Goal: Task Accomplishment & Management: Complete application form

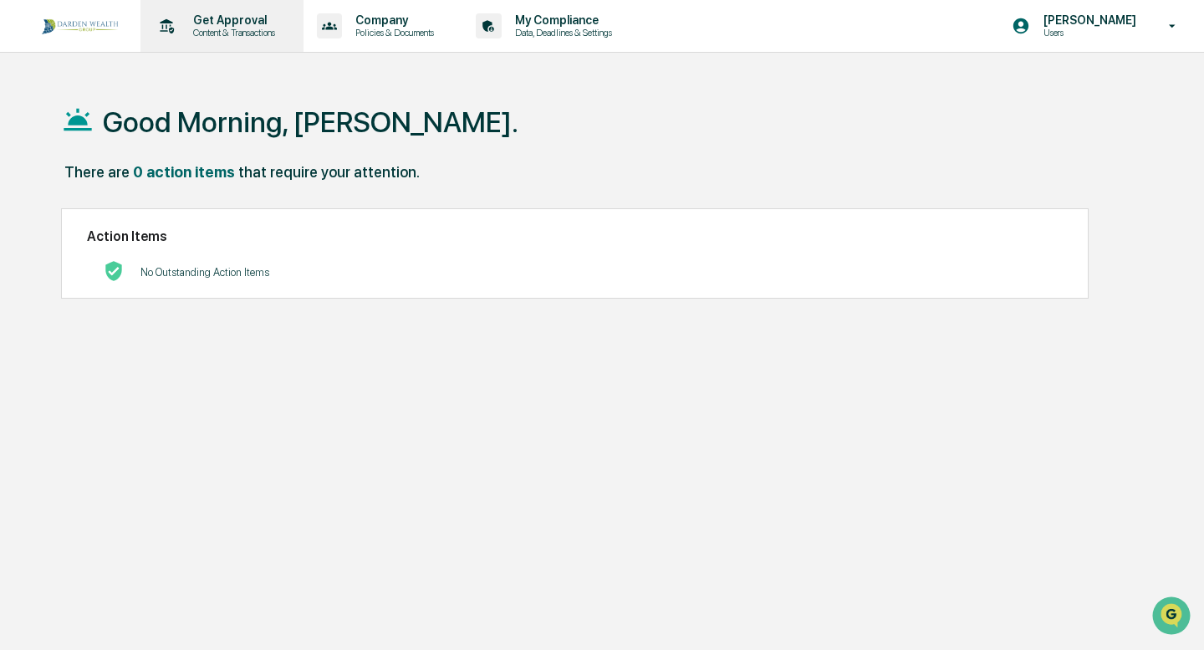
click at [243, 25] on p "Get Approval" at bounding box center [232, 19] width 104 height 13
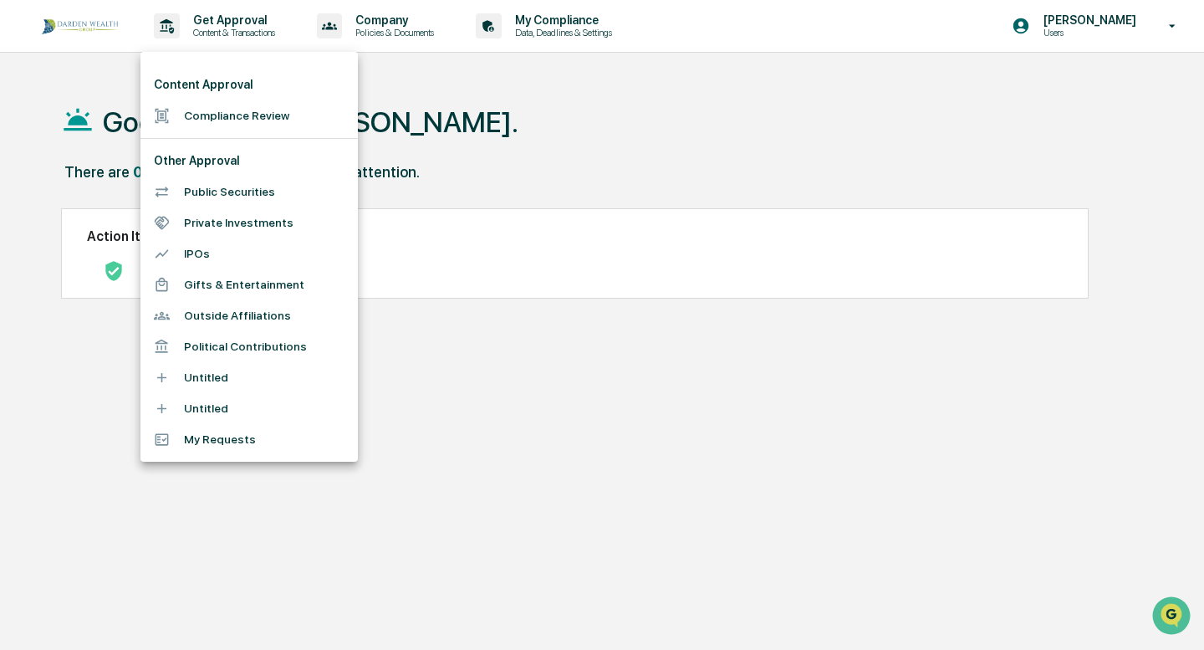
click at [213, 112] on li "Compliance Review" at bounding box center [248, 115] width 217 height 31
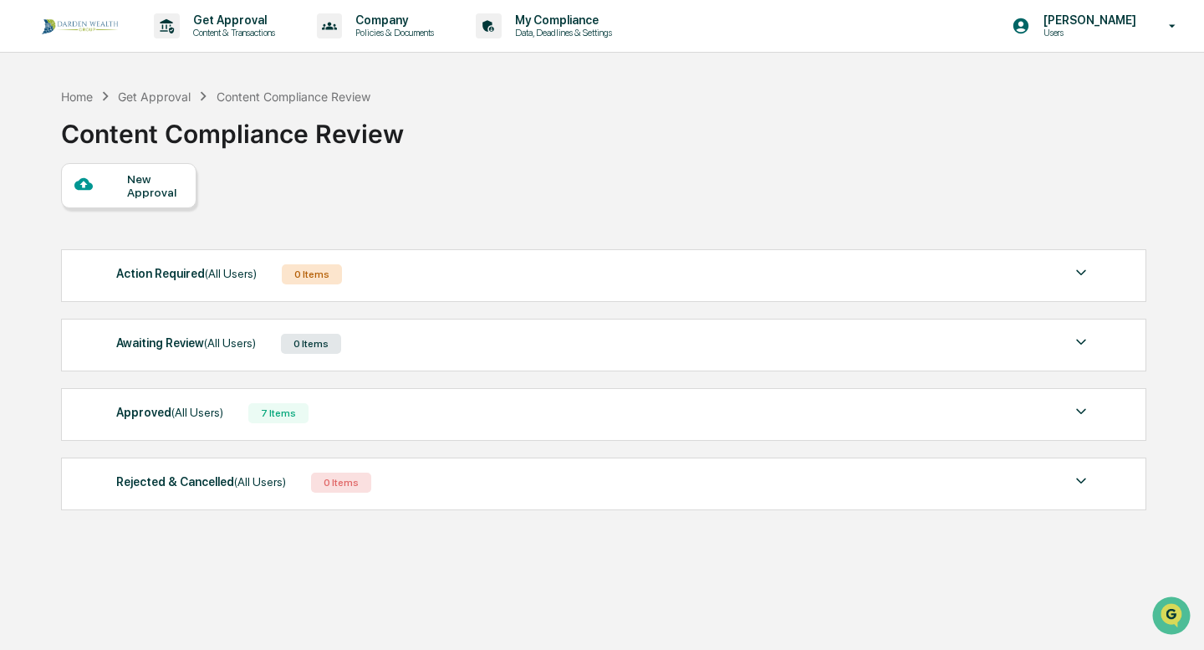
click at [166, 186] on div "New Approval" at bounding box center [155, 185] width 56 height 27
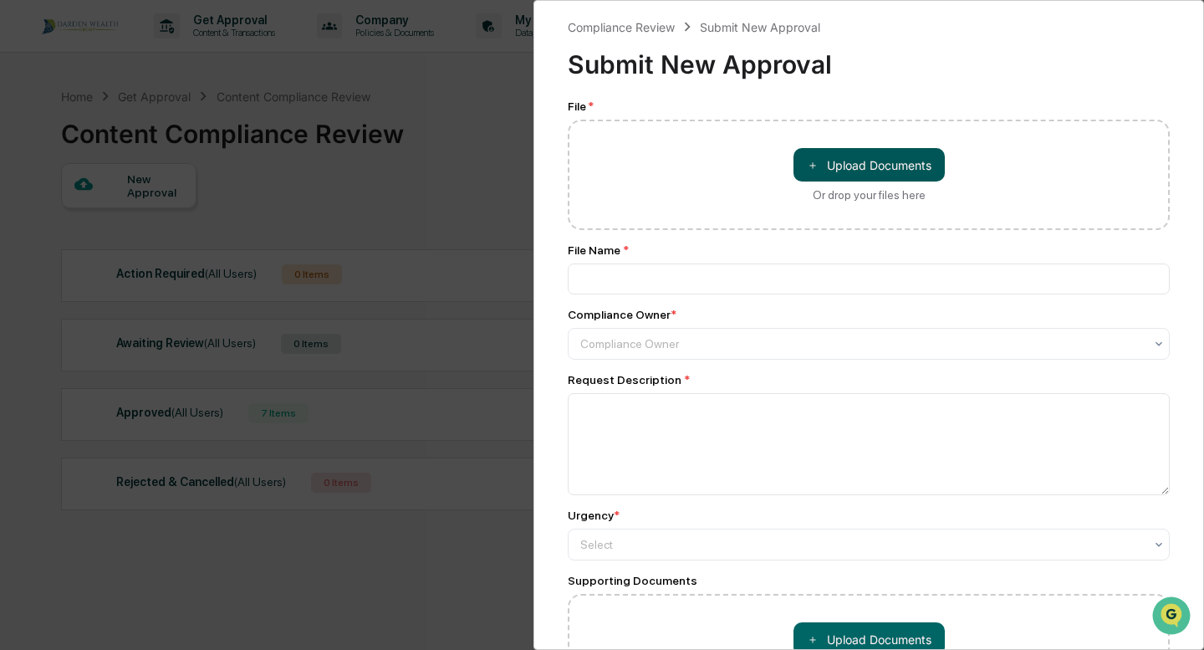
click at [906, 171] on button "＋ Upload Documents" at bounding box center [868, 164] width 151 height 33
type input "**********"
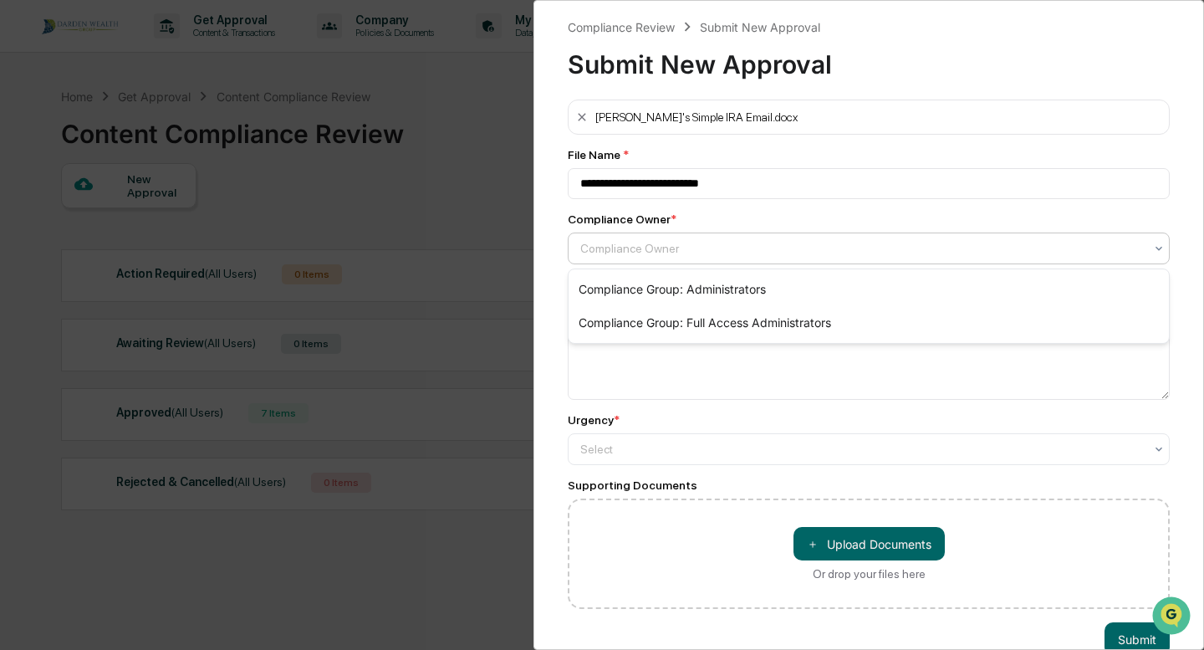
click at [676, 248] on div at bounding box center [862, 248] width 564 height 17
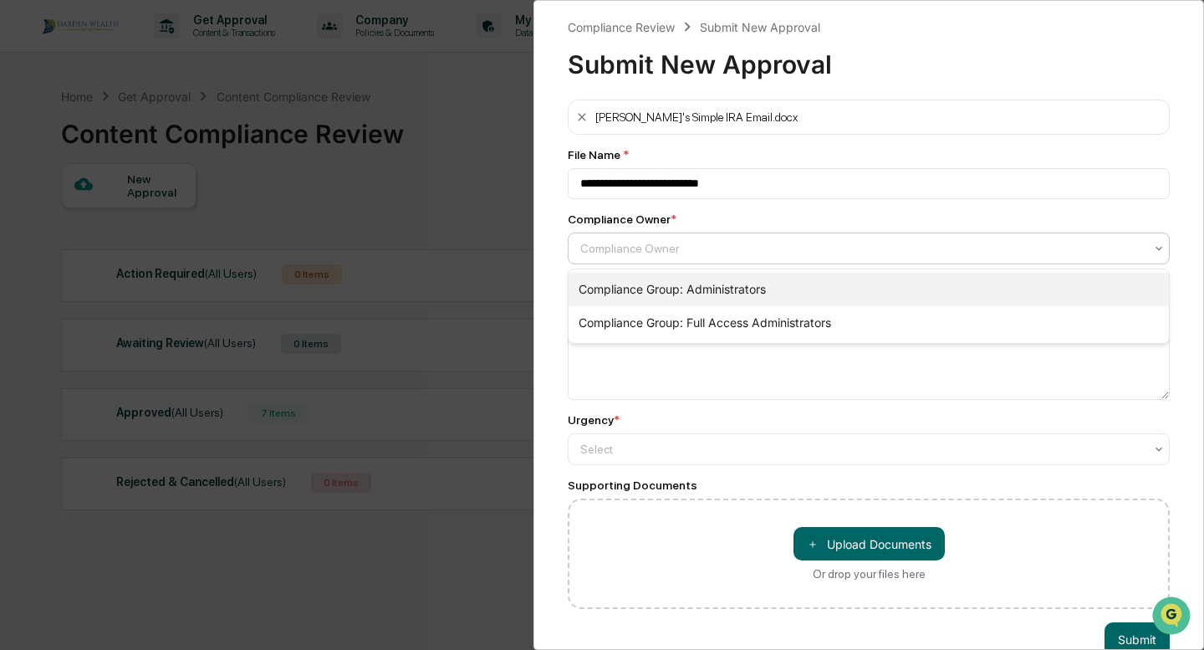
click at [681, 287] on div "Compliance Group: Administrators" at bounding box center [869, 289] width 600 height 33
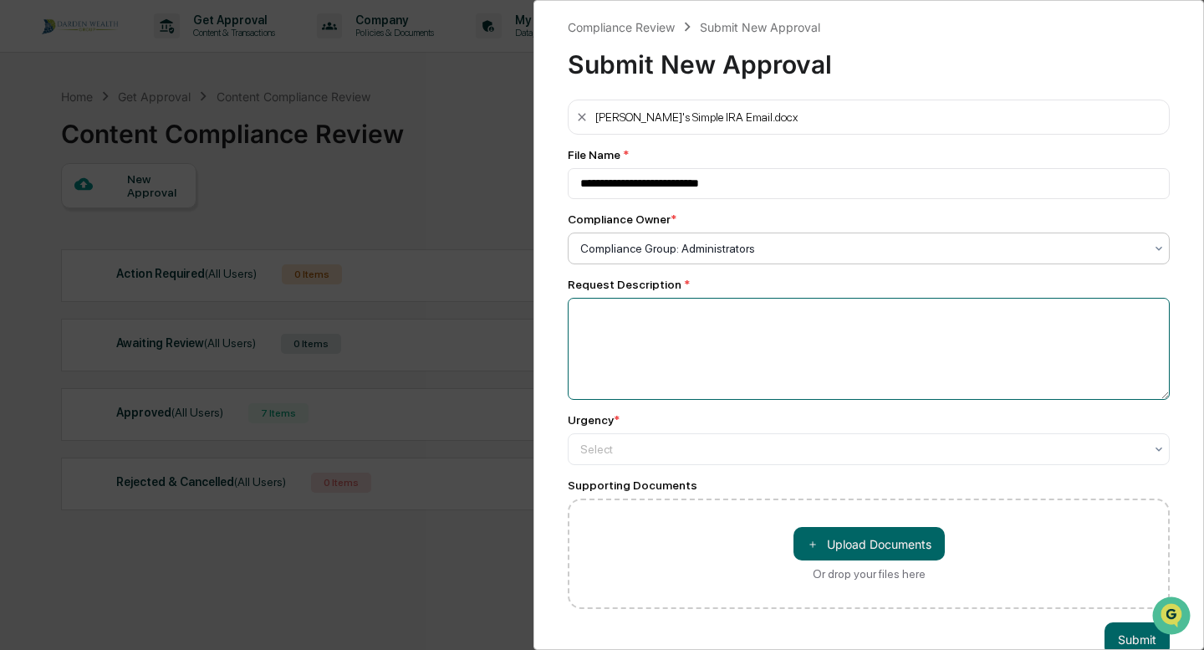
click at [649, 332] on textarea at bounding box center [869, 349] width 602 height 102
type textarea "**********"
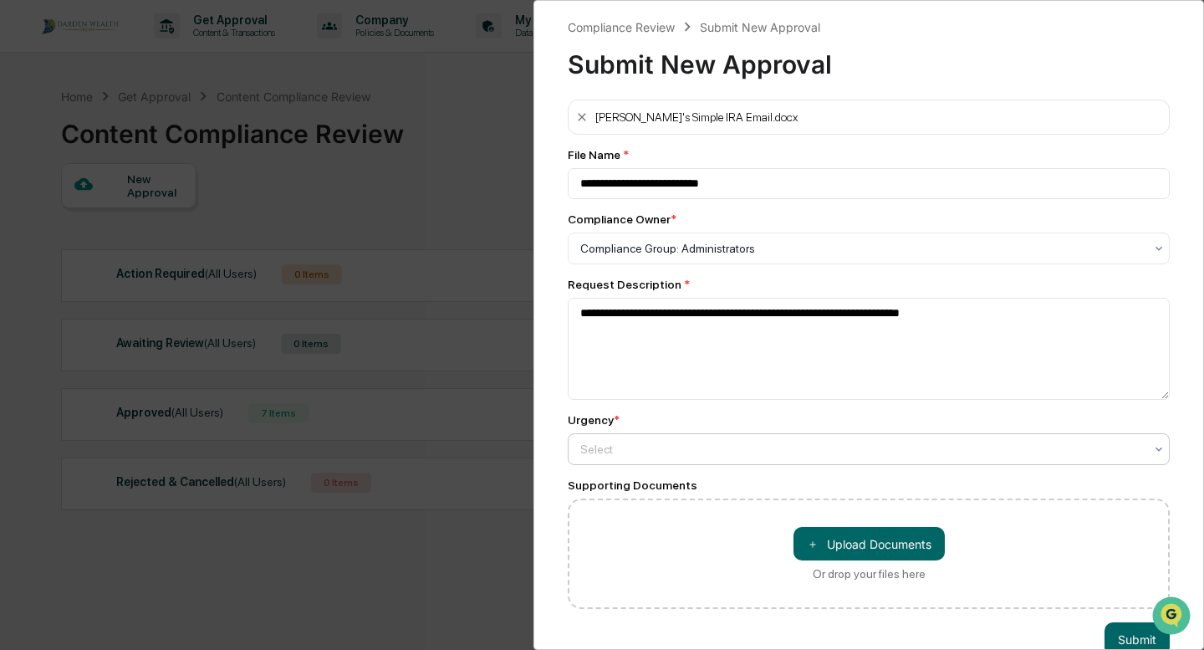
click at [633, 257] on div at bounding box center [862, 248] width 564 height 17
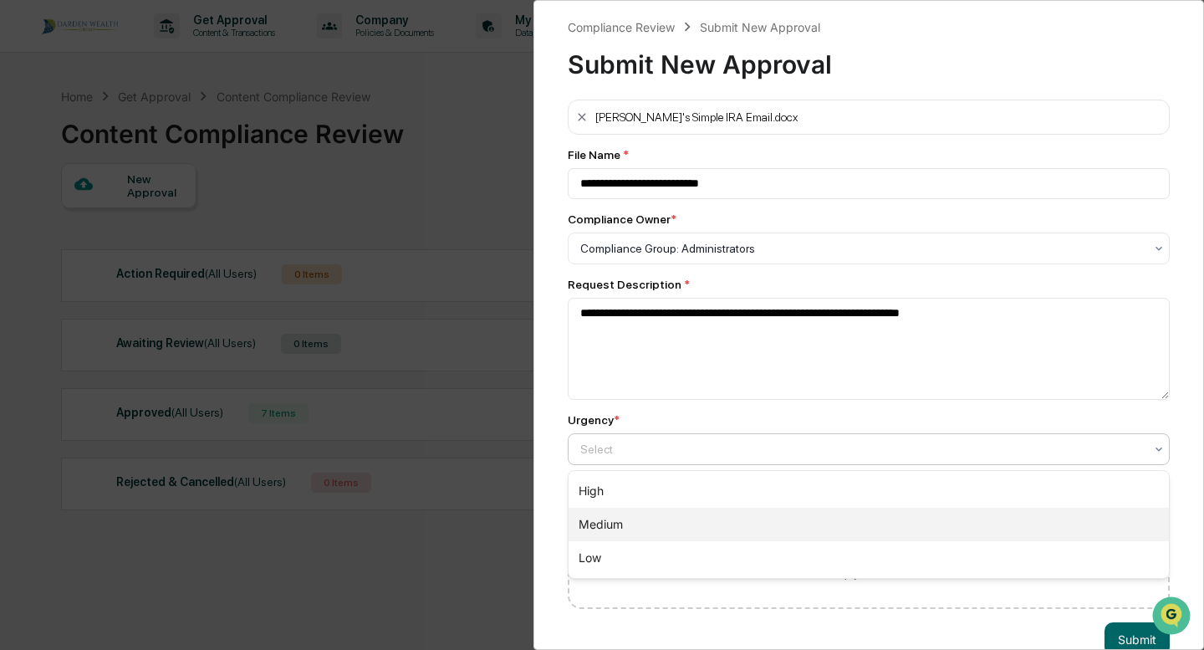
click at [623, 522] on div "Medium" at bounding box center [869, 524] width 600 height 33
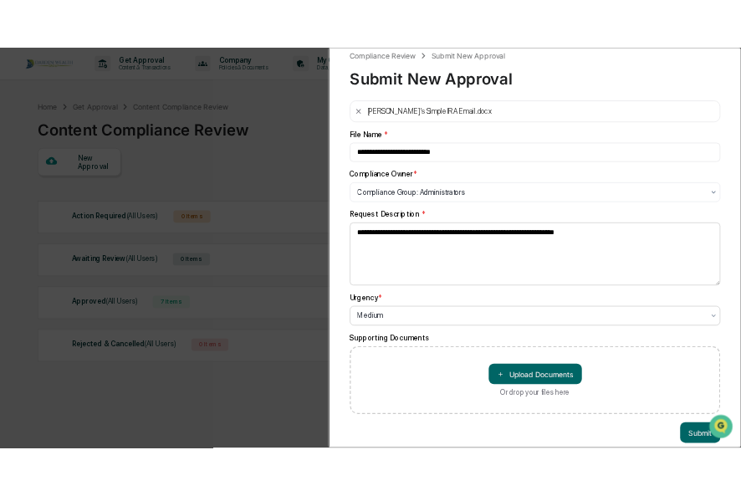
scroll to position [11, 0]
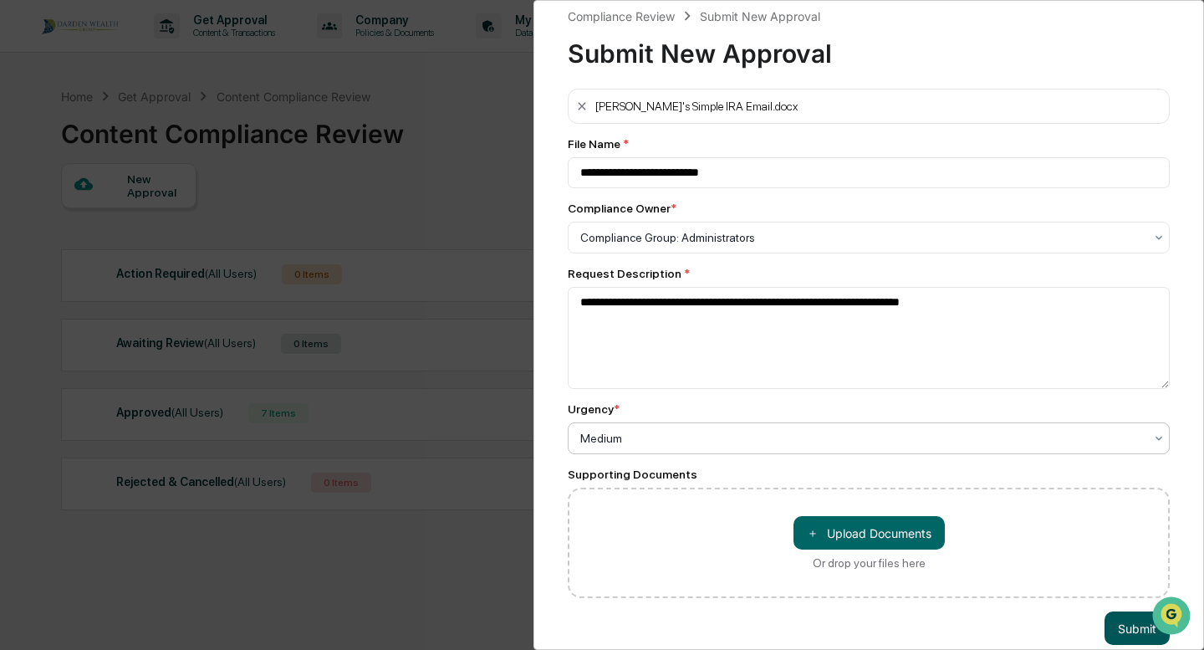
click at [1129, 627] on button "Submit" at bounding box center [1137, 627] width 65 height 33
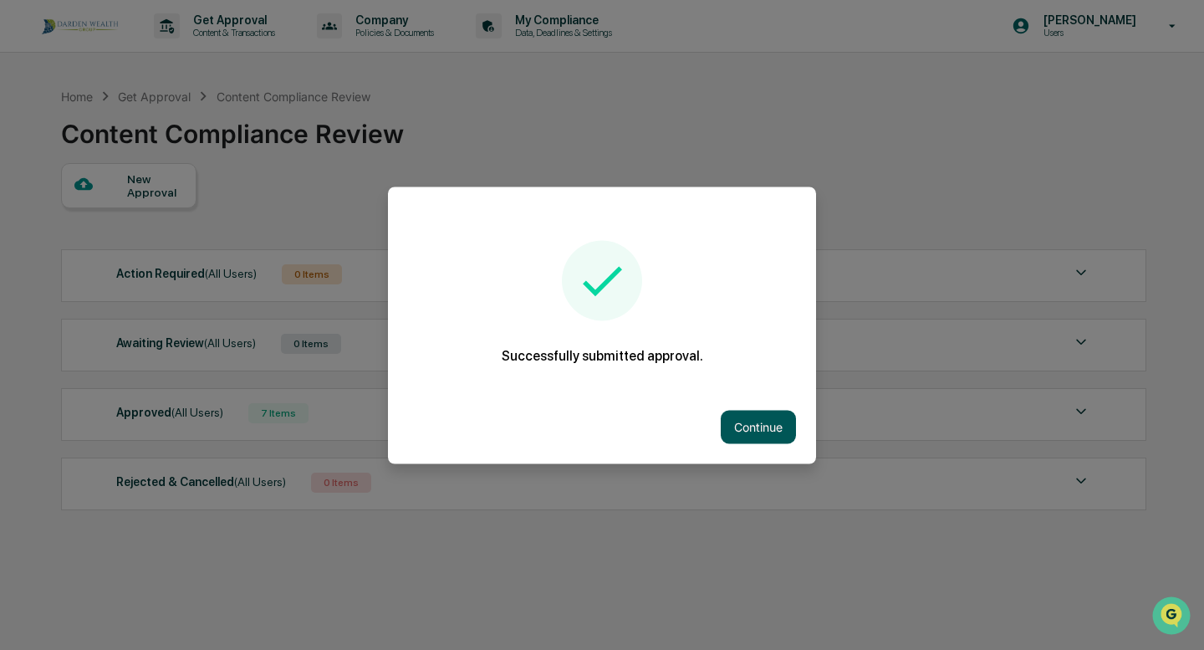
click at [759, 433] on button "Continue" at bounding box center [758, 426] width 75 height 33
